Goal: Check status: Check status

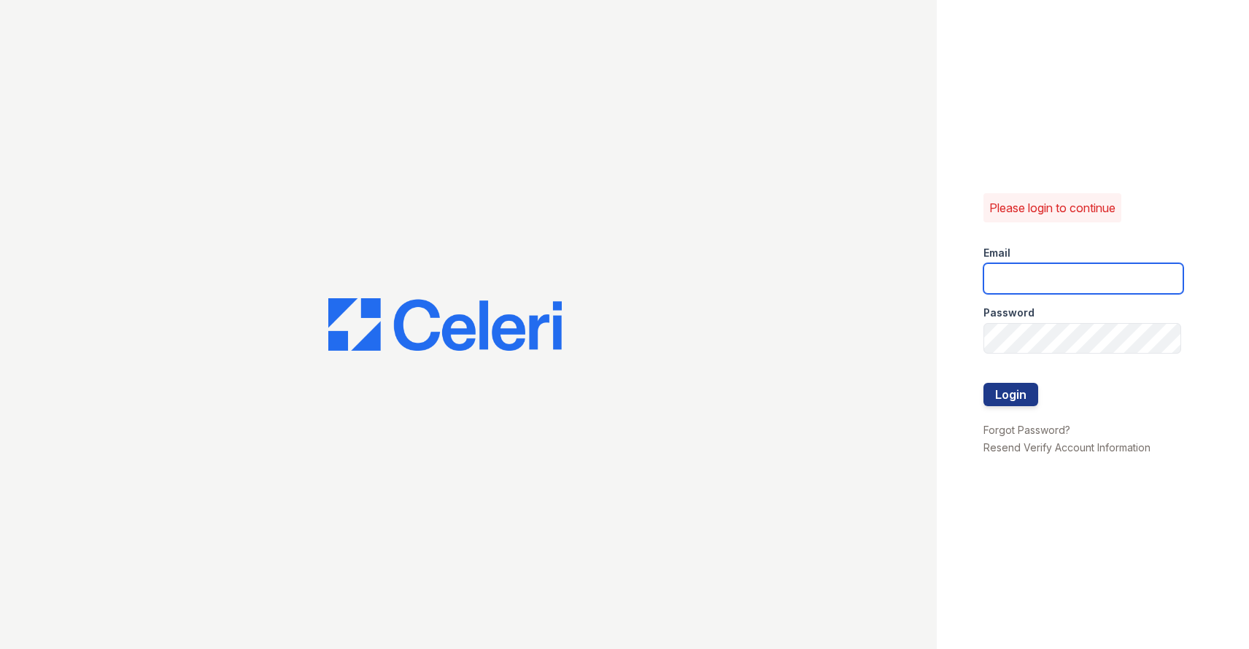
type input "[EMAIL_ADDRESS][DOMAIN_NAME]"
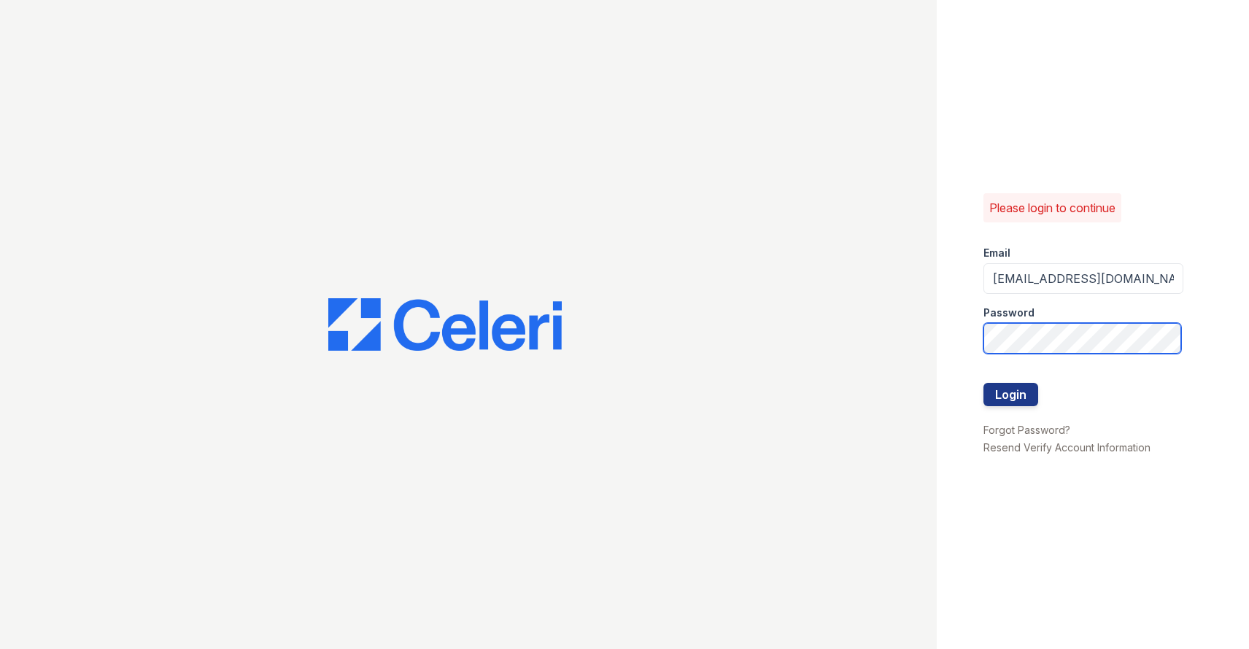
click at [1010, 394] on button "Login" at bounding box center [1010, 394] width 55 height 23
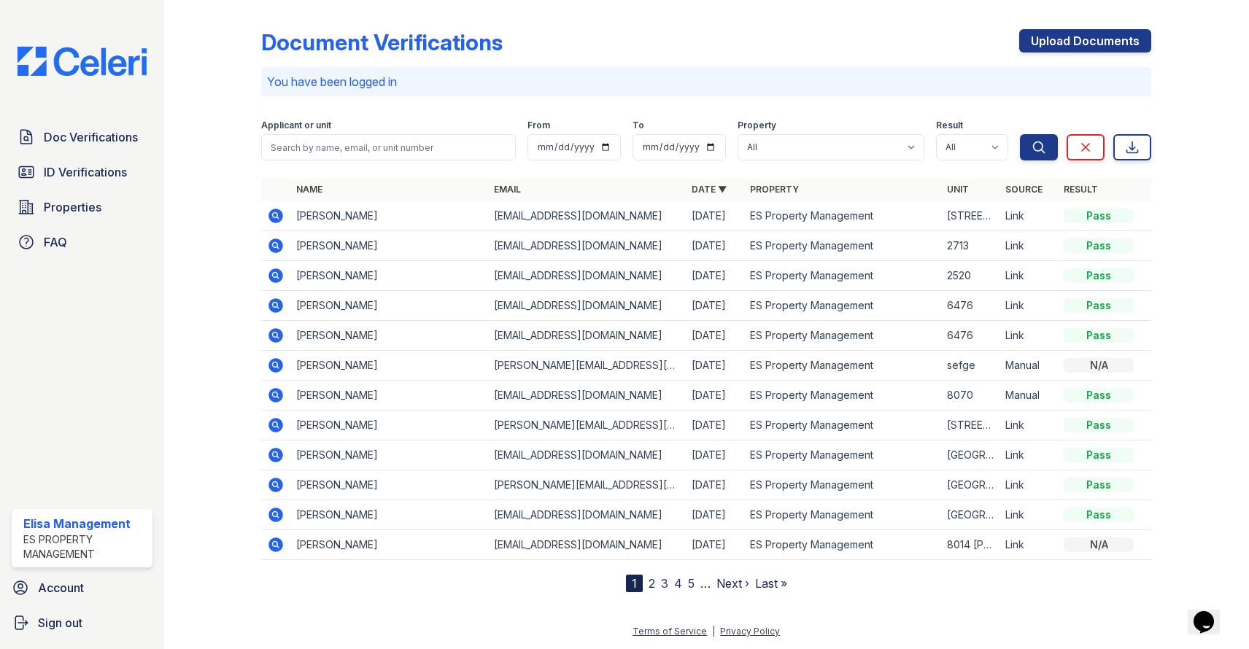
click at [279, 244] on icon at bounding box center [275, 245] width 15 height 15
click at [279, 249] on icon at bounding box center [275, 245] width 15 height 15
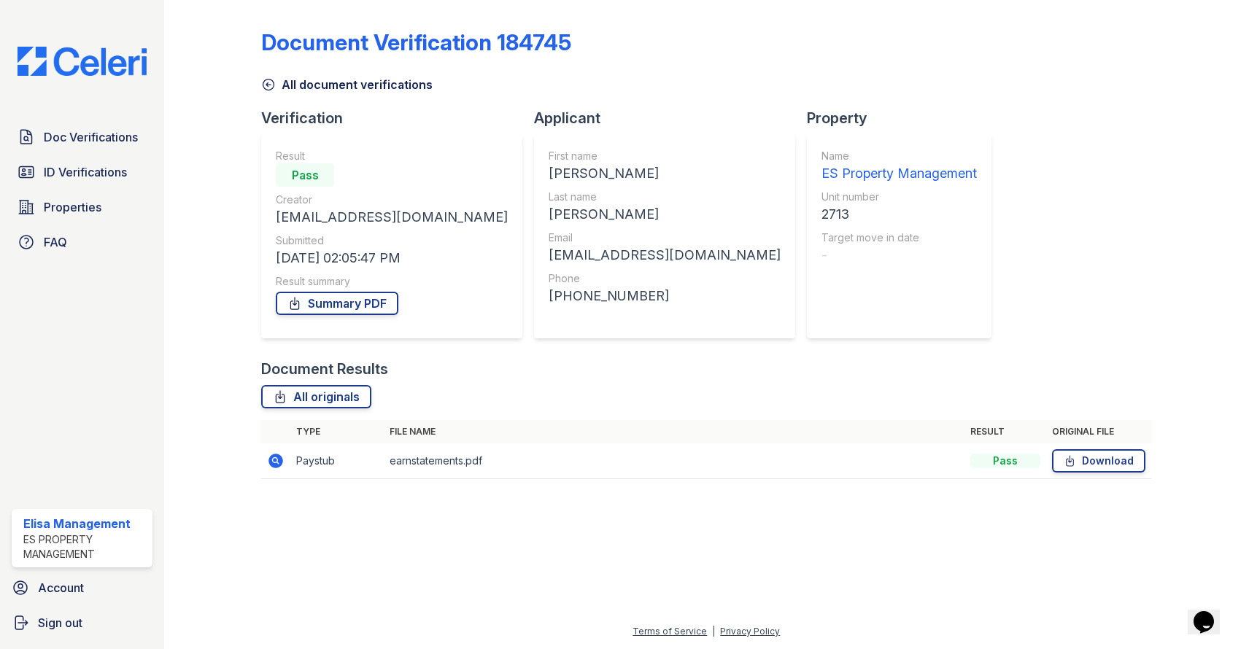
click at [279, 462] on icon at bounding box center [275, 461] width 15 height 15
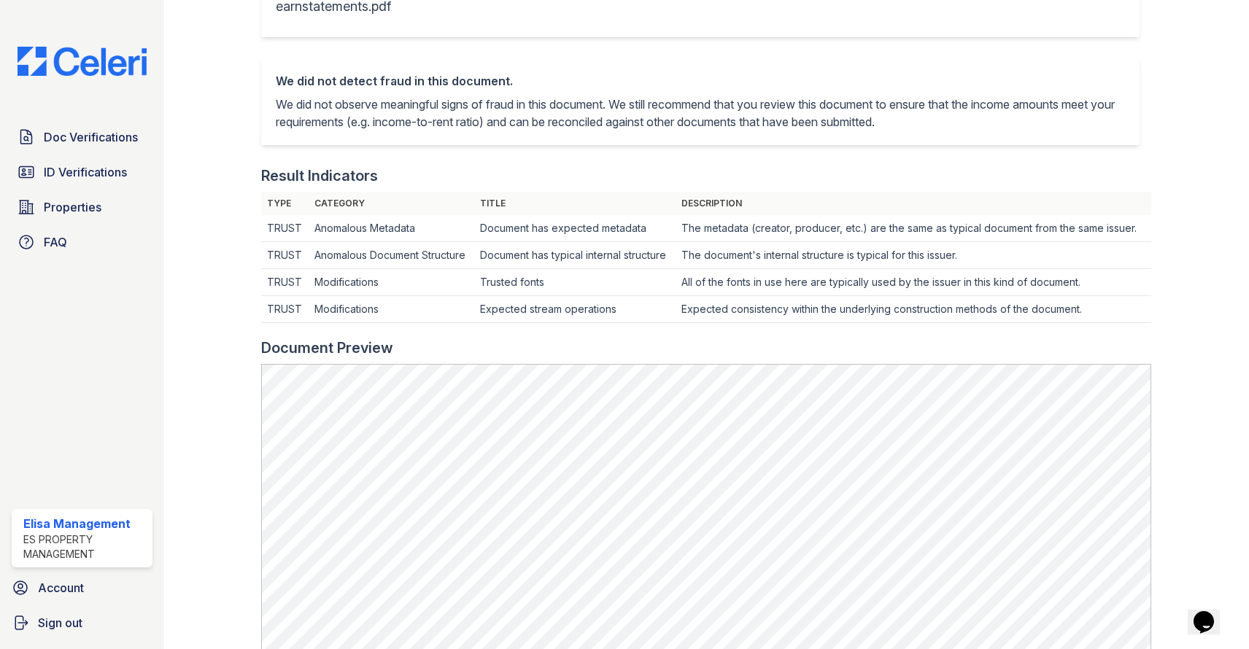
scroll to position [311, 0]
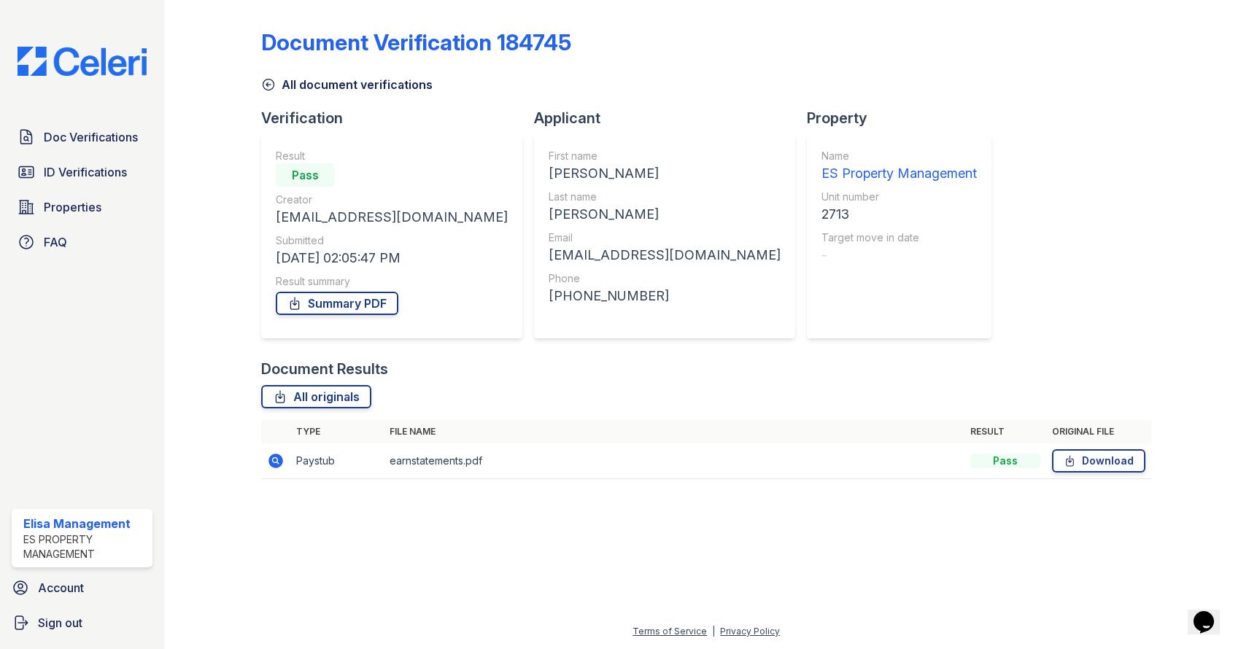
click at [279, 463] on icon at bounding box center [275, 461] width 15 height 15
click at [276, 460] on icon at bounding box center [275, 460] width 4 height 4
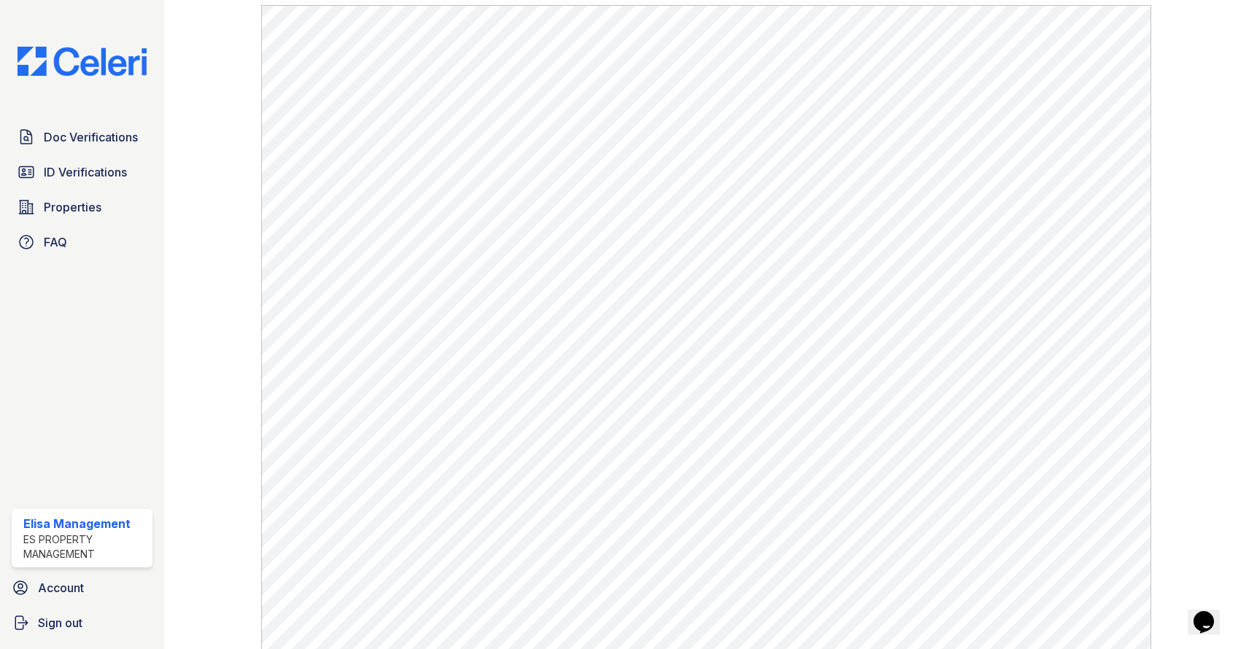
scroll to position [641, 0]
